Goal: Task Accomplishment & Management: Use online tool/utility

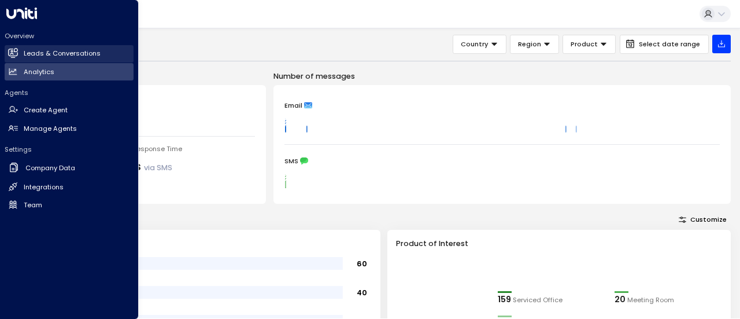
click at [34, 53] on h2 "Leads & Conversations" at bounding box center [62, 54] width 77 height 10
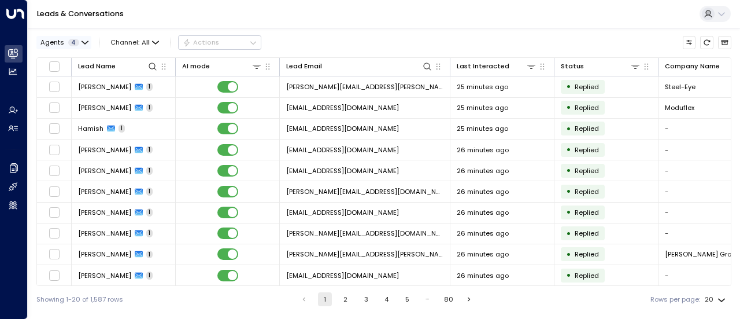
click at [82, 43] on icon "button" at bounding box center [85, 42] width 7 height 7
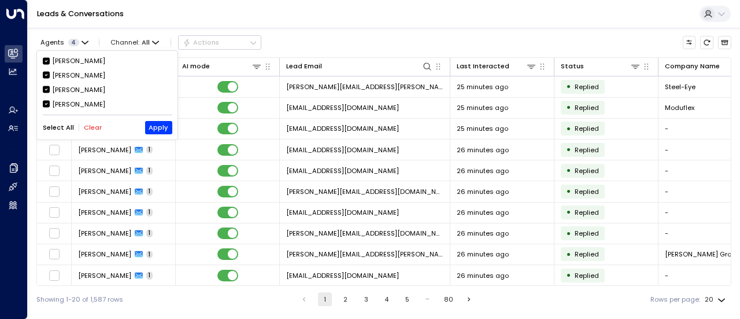
click at [93, 124] on button "Clear" at bounding box center [93, 128] width 18 height 8
click at [81, 92] on div "Grace Nolan" at bounding box center [78, 90] width 53 height 10
click at [169, 126] on button "Apply" at bounding box center [158, 127] width 27 height 13
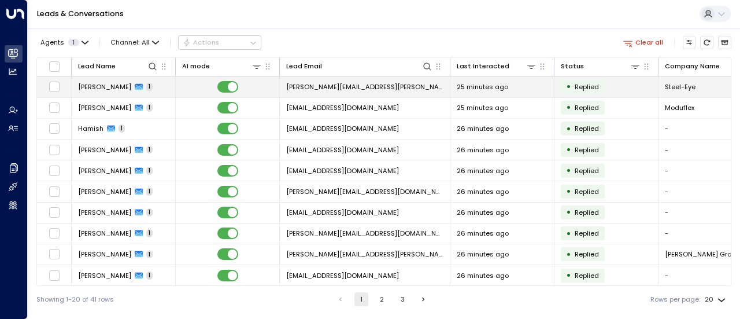
click at [396, 95] on td "victor.popescu@steel-eye.com" at bounding box center [365, 86] width 171 height 20
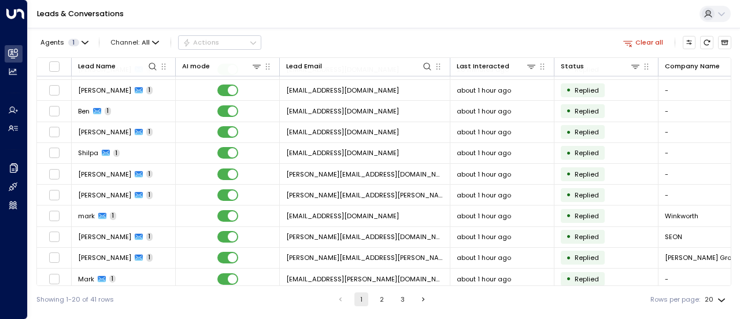
scroll to position [203, 0]
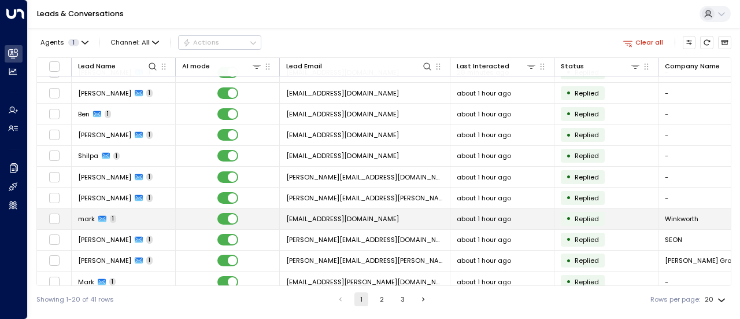
click at [292, 224] on td "mcook@winkworth.co.uk" at bounding box center [365, 218] width 171 height 20
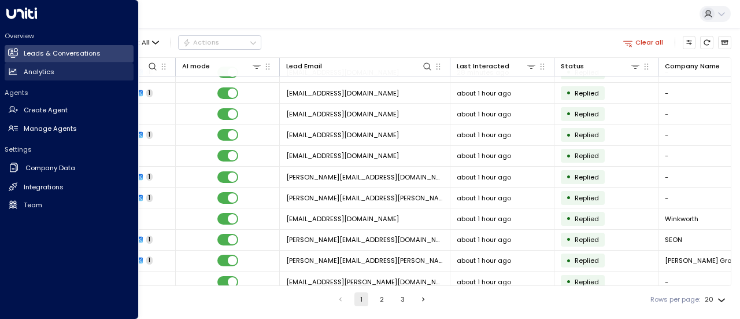
click at [29, 70] on h2 "Analytics" at bounding box center [39, 72] width 31 height 10
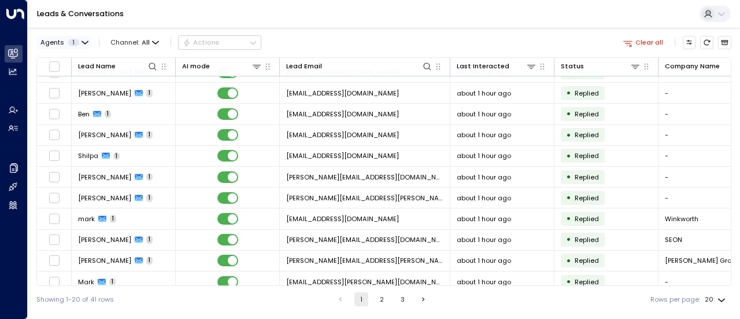
click at [83, 43] on icon "button" at bounding box center [85, 42] width 6 height 2
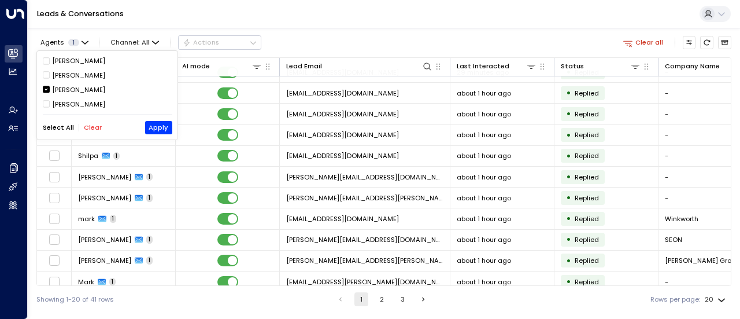
click at [74, 87] on div "[PERSON_NAME]" at bounding box center [78, 90] width 53 height 10
click at [74, 103] on div "Aimee Irwin" at bounding box center [78, 104] width 53 height 10
click at [165, 128] on button "Apply" at bounding box center [158, 127] width 27 height 13
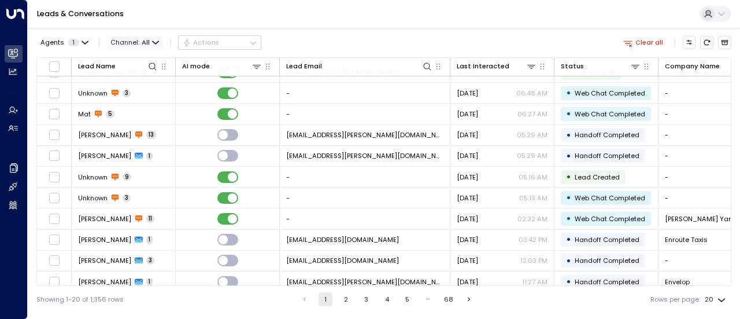
scroll to position [203, 0]
click at [144, 43] on span "All" at bounding box center [146, 43] width 8 height 8
click at [135, 71] on p "SMS" at bounding box center [130, 67] width 31 height 5
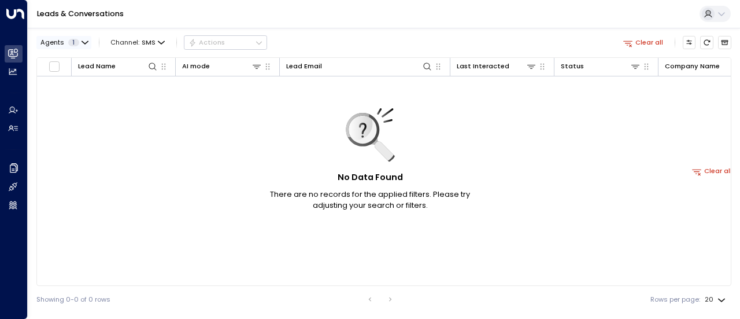
click at [72, 40] on span "1" at bounding box center [73, 43] width 11 height 8
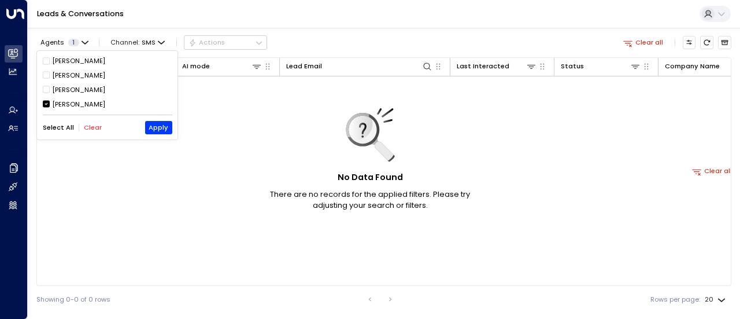
click at [146, 44] on div at bounding box center [370, 159] width 740 height 319
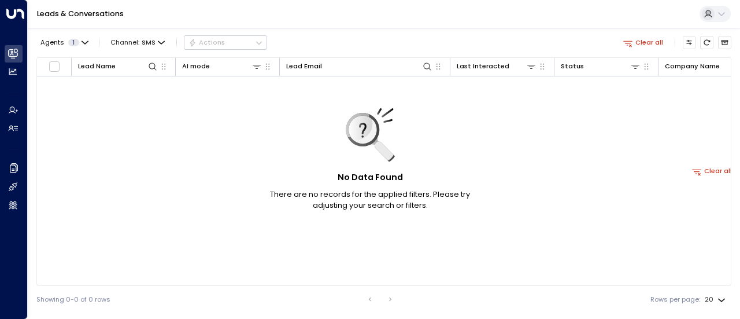
click at [146, 44] on span "SMS" at bounding box center [149, 43] width 14 height 8
click at [149, 134] on div "All SMS Email WhatsApp Voice Web Chat" at bounding box center [370, 159] width 740 height 319
click at [142, 44] on span "SMS" at bounding box center [149, 43] width 14 height 8
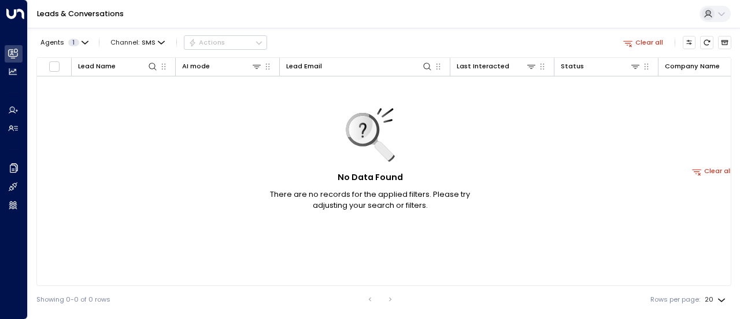
click at [148, 130] on div "All SMS Email WhatsApp Voice Web Chat" at bounding box center [370, 159] width 740 height 319
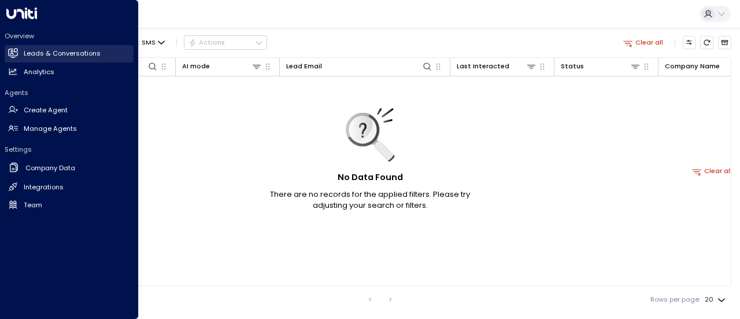
click at [32, 57] on h2 "Leads & Conversations" at bounding box center [62, 54] width 77 height 10
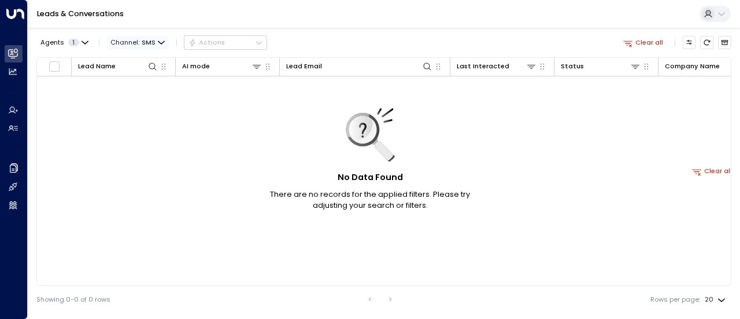
click at [154, 42] on span "Channel: SMS" at bounding box center [138, 42] width 62 height 13
drag, startPoint x: 168, startPoint y: 75, endPoint x: 152, endPoint y: 39, distance: 39.4
click at [152, 39] on span "SMS" at bounding box center [149, 43] width 14 height 8
click at [139, 98] on span "Web Chat" at bounding box center [127, 95] width 25 height 5
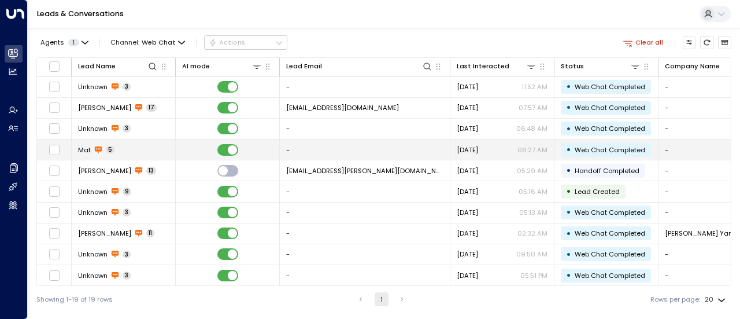
click at [307, 148] on td "-" at bounding box center [365, 149] width 171 height 20
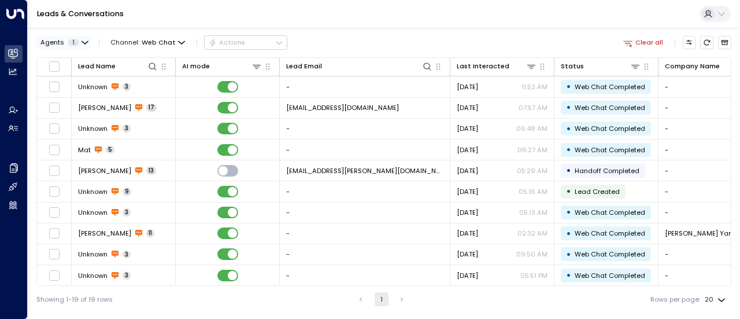
click at [82, 39] on icon "button" at bounding box center [85, 42] width 7 height 7
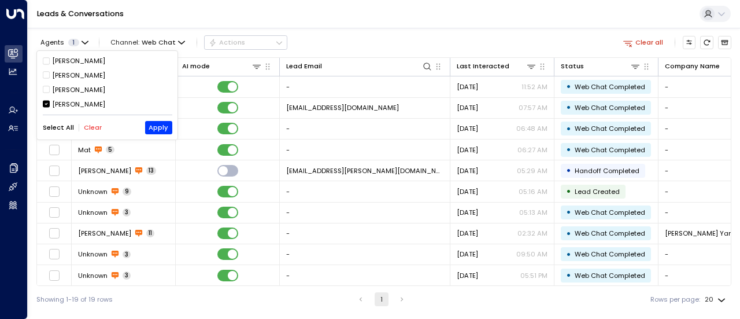
click at [76, 92] on div "[PERSON_NAME]" at bounding box center [78, 90] width 53 height 10
click at [76, 105] on div "Aimee Irwin" at bounding box center [78, 104] width 53 height 10
click at [160, 128] on button "Apply" at bounding box center [158, 127] width 27 height 13
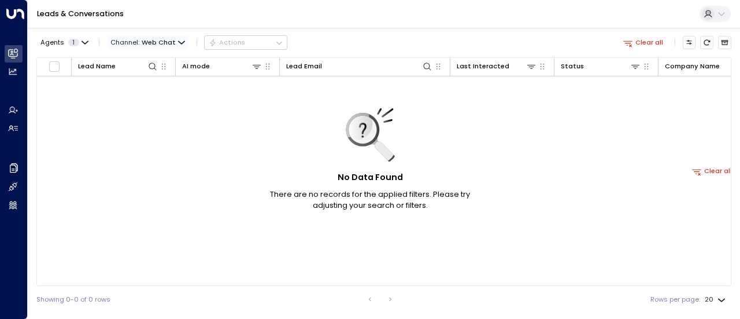
click at [167, 45] on span "Web Chat" at bounding box center [159, 43] width 34 height 8
click at [141, 65] on ul "All SMS Email WhatsApp Voice Web Chat" at bounding box center [130, 76] width 49 height 52
click at [157, 41] on span "Web Chat" at bounding box center [159, 43] width 34 height 8
click at [156, 62] on li "All" at bounding box center [138, 62] width 59 height 17
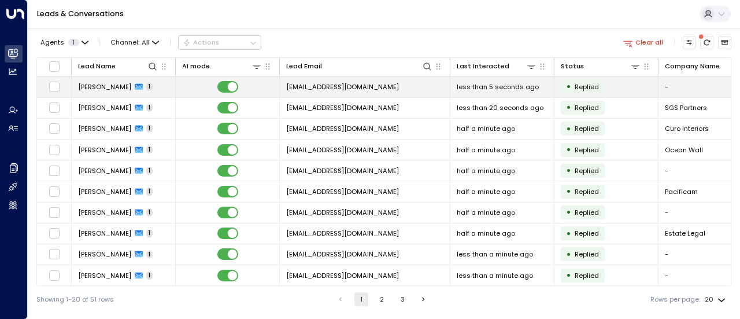
click at [377, 89] on span "loukas.dimitropoulos@dialecticanet.com" at bounding box center [342, 86] width 113 height 9
click at [341, 91] on span "loukas.dimitropoulos@dialecticanet.com" at bounding box center [342, 86] width 113 height 9
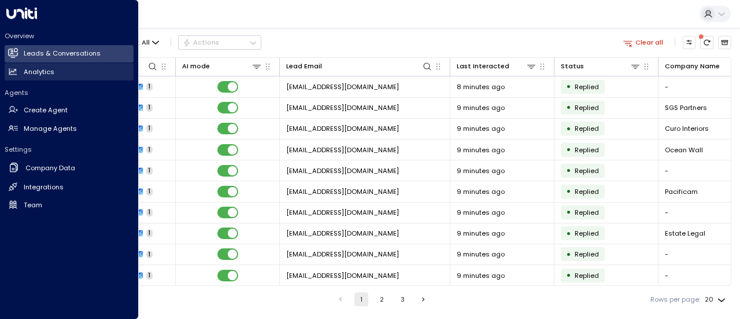
click at [16, 69] on icon at bounding box center [14, 71] width 8 height 6
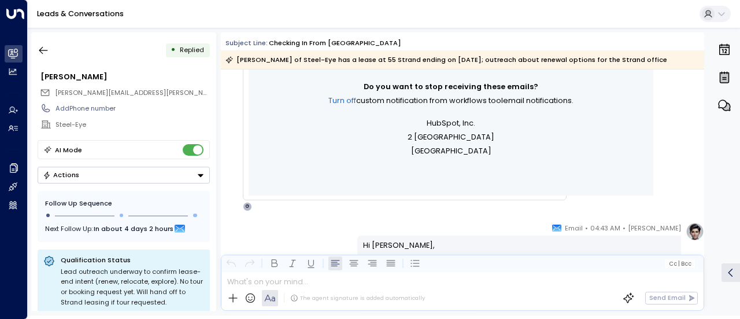
scroll to position [506, 0]
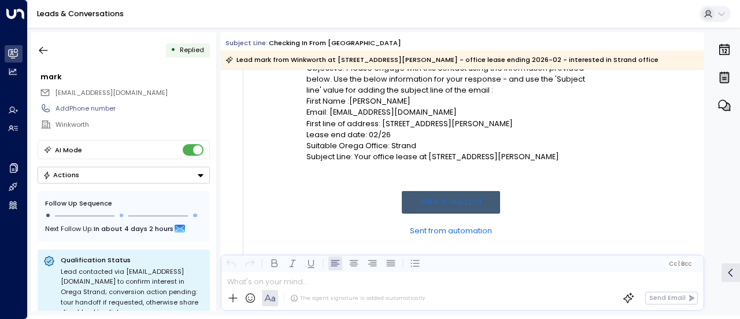
scroll to position [245, 0]
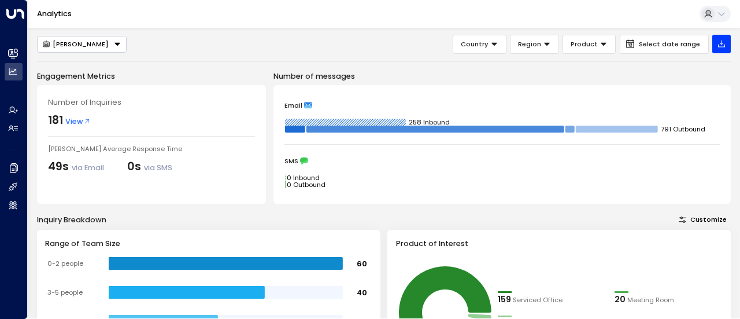
click at [83, 46] on div "[PERSON_NAME]" at bounding box center [75, 44] width 67 height 8
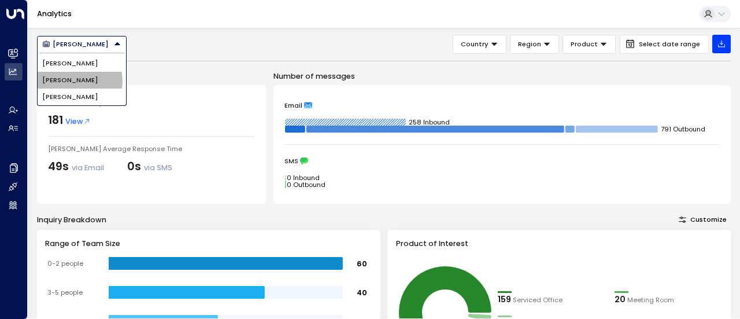
click at [79, 81] on span "[PERSON_NAME]" at bounding box center [70, 80] width 56 height 10
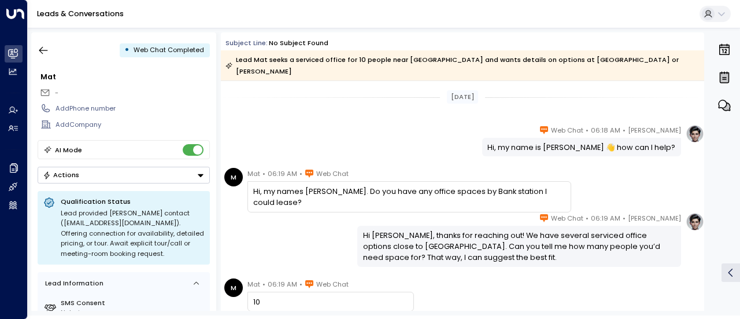
scroll to position [214, 0]
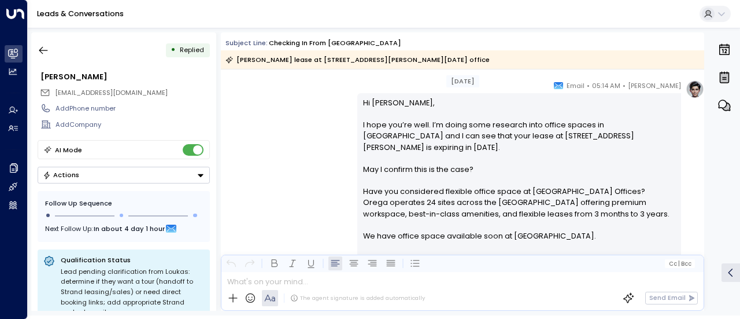
scroll to position [644, 0]
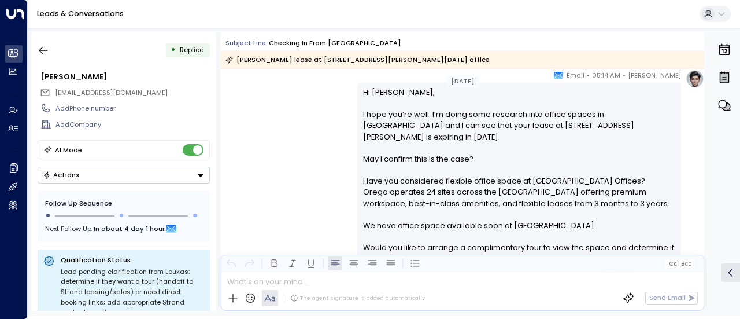
scroll to position [657, 0]
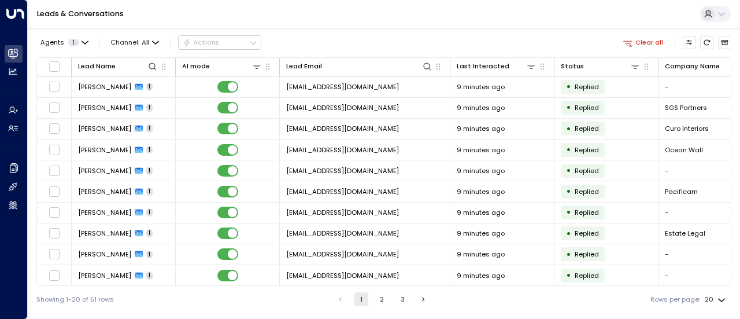
click at [413, 14] on div "Leads & Conversations" at bounding box center [384, 14] width 713 height 28
click at [386, 16] on div "Leads & Conversations" at bounding box center [384, 14] width 713 height 28
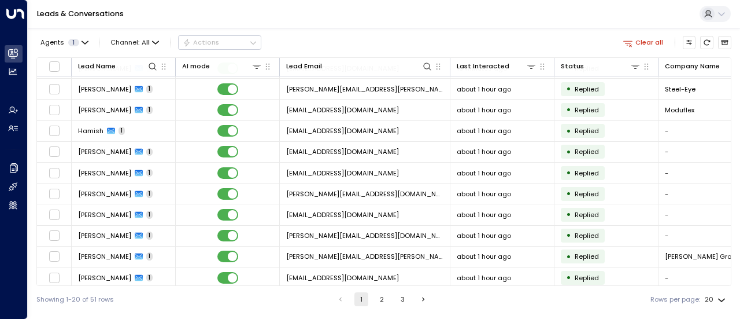
scroll to position [208, 0]
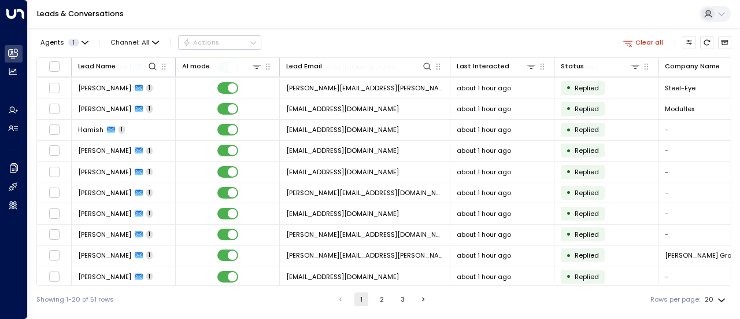
click at [720, 301] on body "Overview Leads & Conversations Leads & Conversations Analytics Analytics Agents…" at bounding box center [370, 156] width 740 height 312
click at [715, 294] on li "100" at bounding box center [716, 296] width 30 height 18
type input "***"
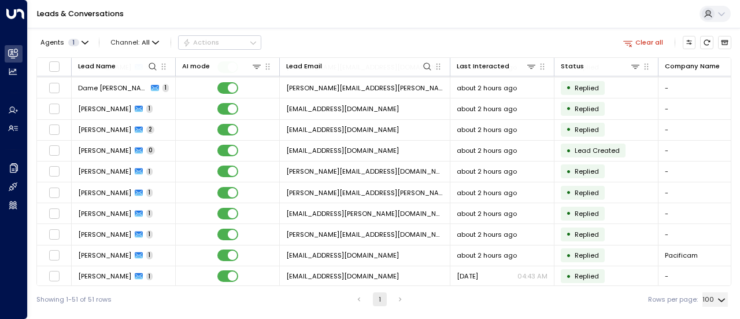
scroll to position [747, 0]
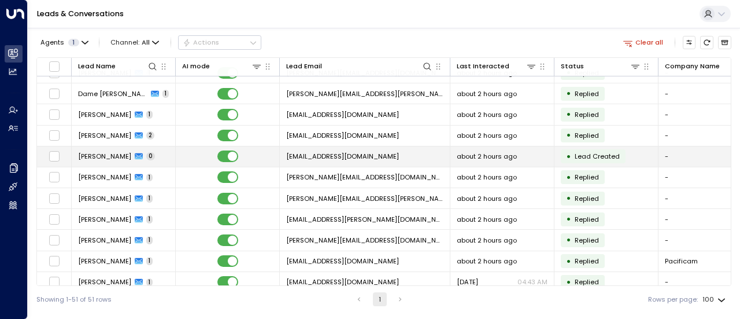
click at [362, 146] on td "roatley@winkworth.co.uk" at bounding box center [365, 156] width 171 height 20
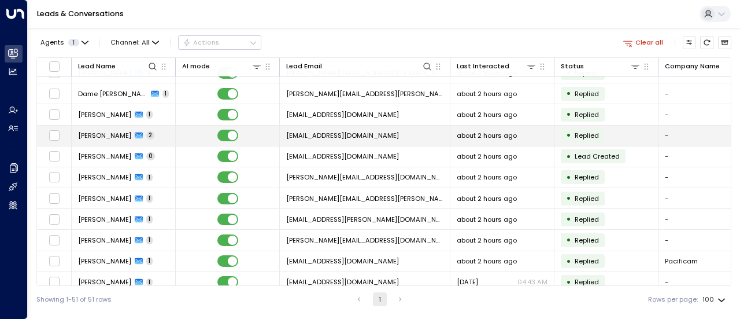
click at [312, 131] on span "roatley@winkworth.co.uk" at bounding box center [342, 135] width 113 height 9
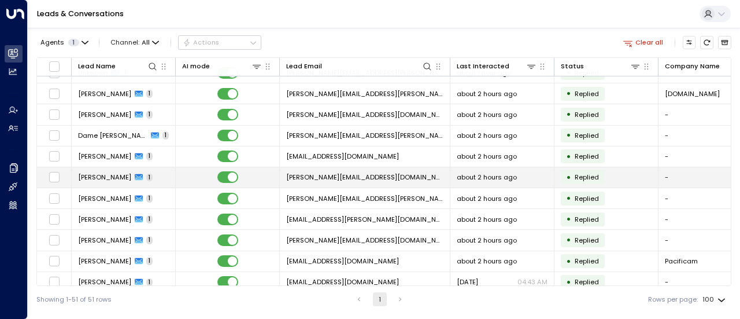
click at [341, 172] on span "kathryn@solace-uk.org.uk" at bounding box center [364, 176] width 157 height 9
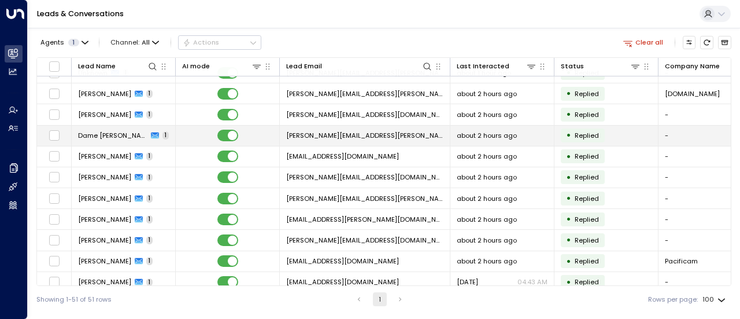
scroll to position [620, 0]
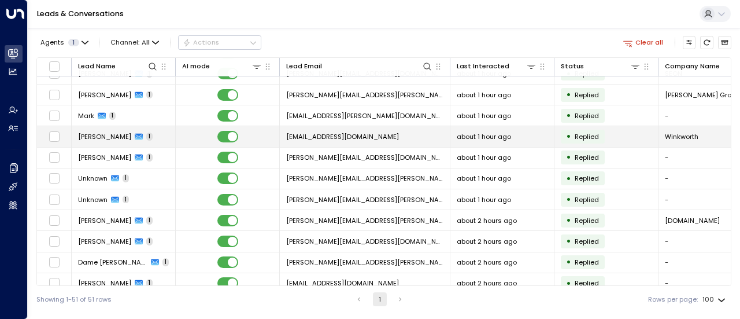
click at [334, 132] on span "pgrover@winkworth.co.uk" at bounding box center [342, 136] width 113 height 9
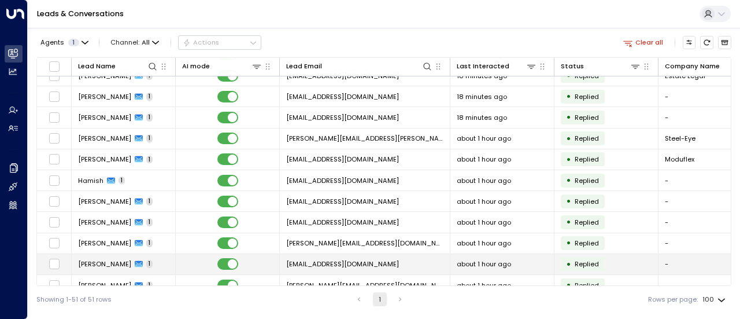
scroll to position [200, 0]
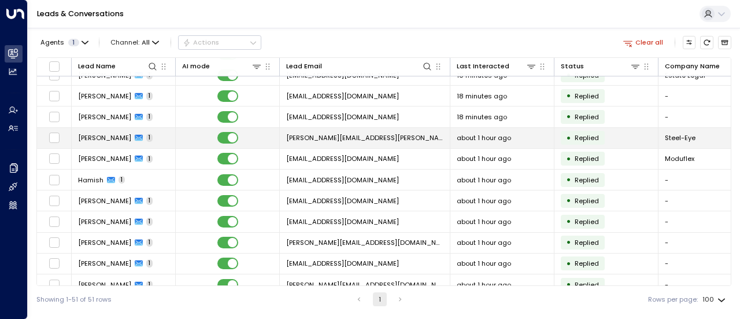
click at [355, 137] on span "victor.popescu@steel-eye.com" at bounding box center [364, 137] width 157 height 9
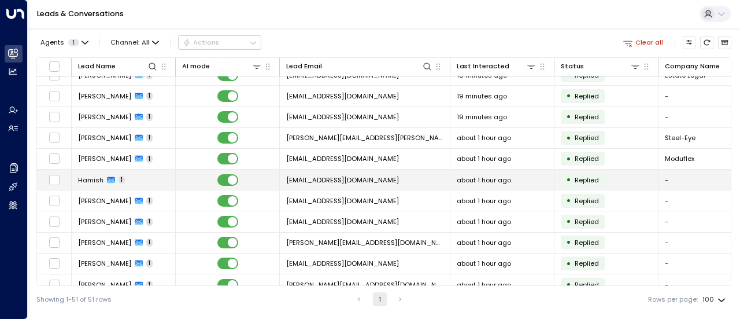
scroll to position [0, 0]
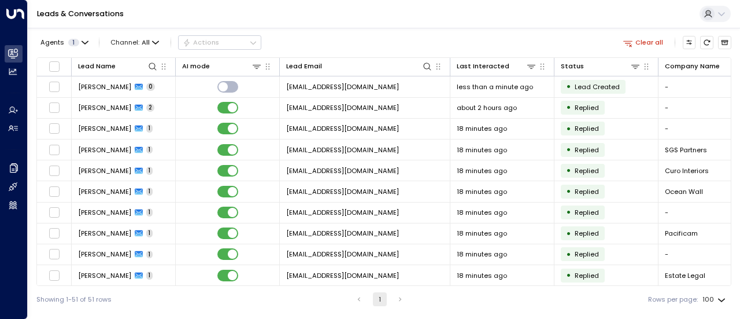
click at [368, 11] on div "Leads & Conversations" at bounding box center [384, 14] width 713 height 28
click at [367, 16] on div "Leads & Conversations" at bounding box center [384, 14] width 713 height 28
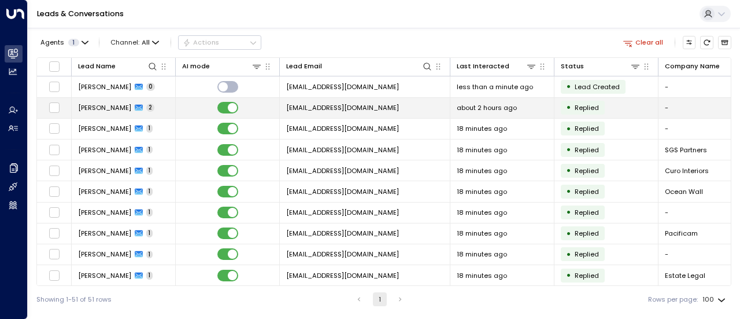
click at [340, 108] on span "roatley@winkworth.co.uk" at bounding box center [342, 107] width 113 height 9
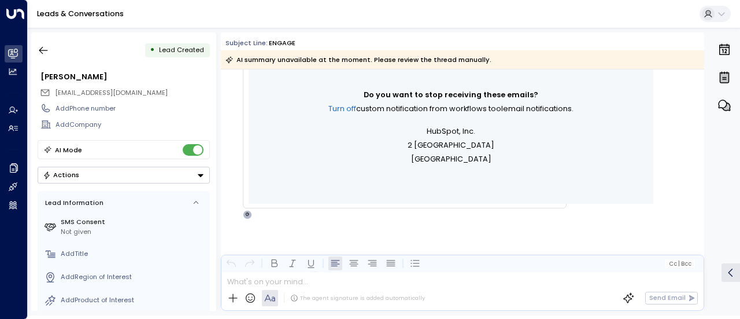
scroll to position [499, 0]
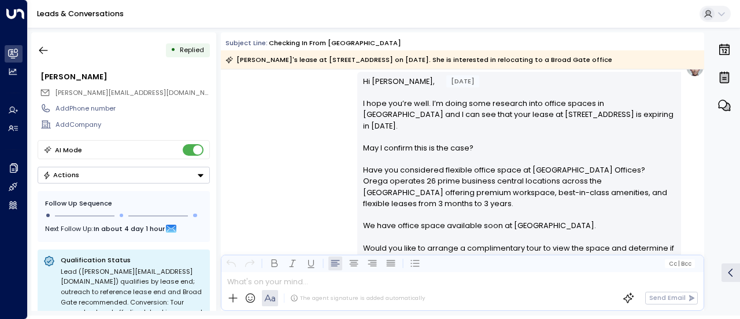
scroll to position [592, 0]
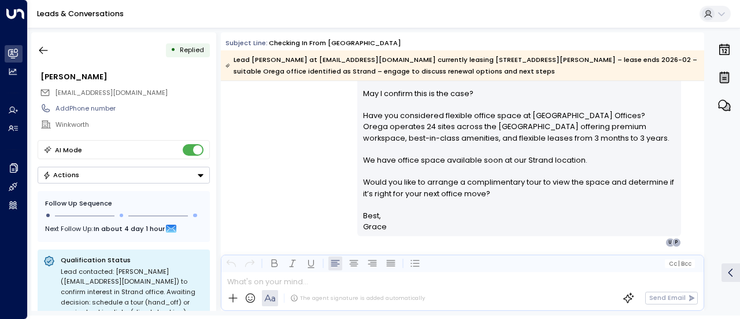
scroll to position [681, 0]
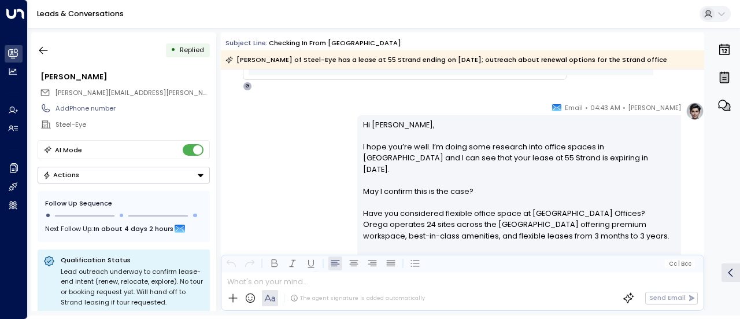
scroll to position [627, 0]
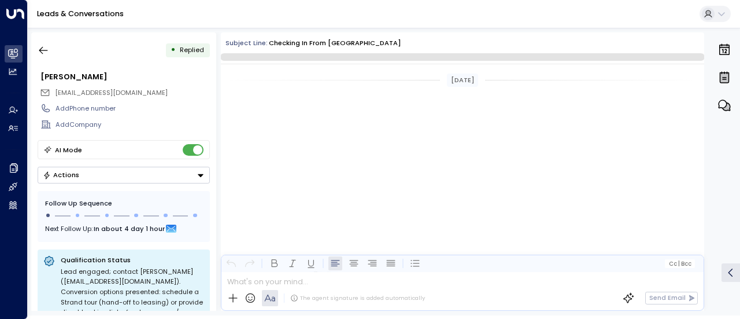
scroll to position [942, 0]
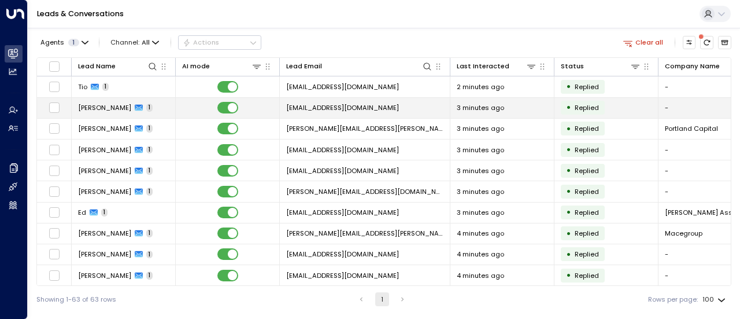
click at [366, 104] on span "[EMAIL_ADDRESS][DOMAIN_NAME]" at bounding box center [342, 107] width 113 height 9
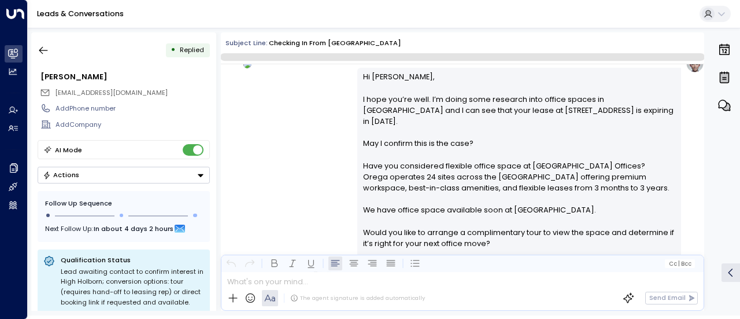
scroll to position [669, 0]
